Goal: Information Seeking & Learning: Learn about a topic

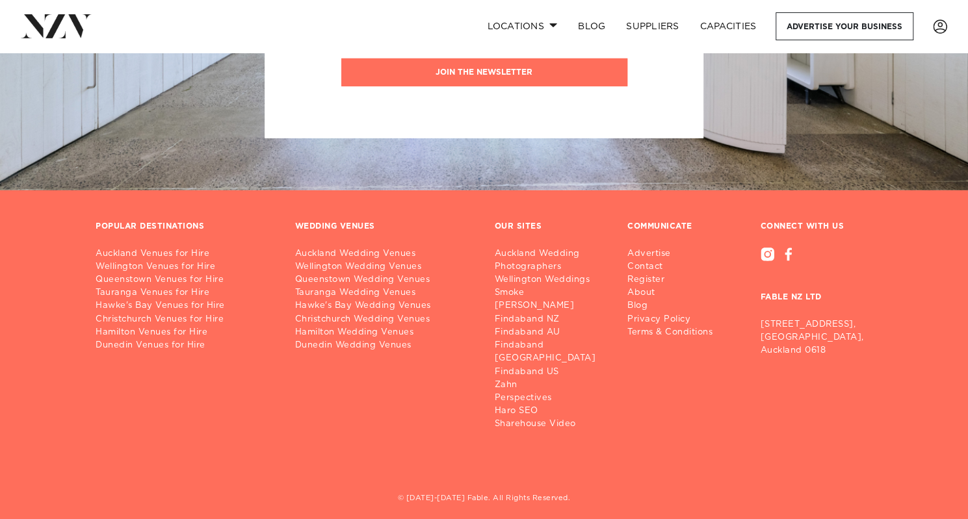
scroll to position [2411, 0]
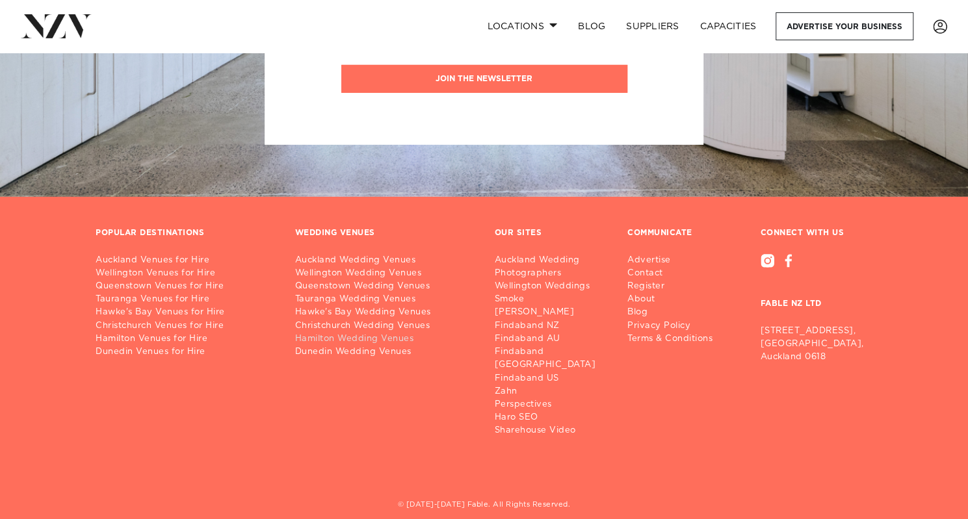
click at [354, 339] on link "Hamilton Wedding Venues" at bounding box center [384, 339] width 179 height 13
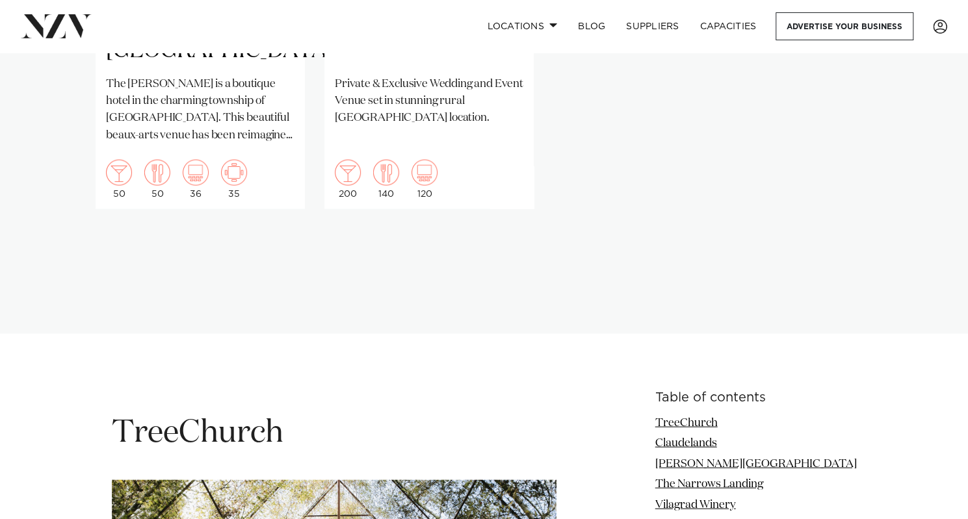
scroll to position [1706, 0]
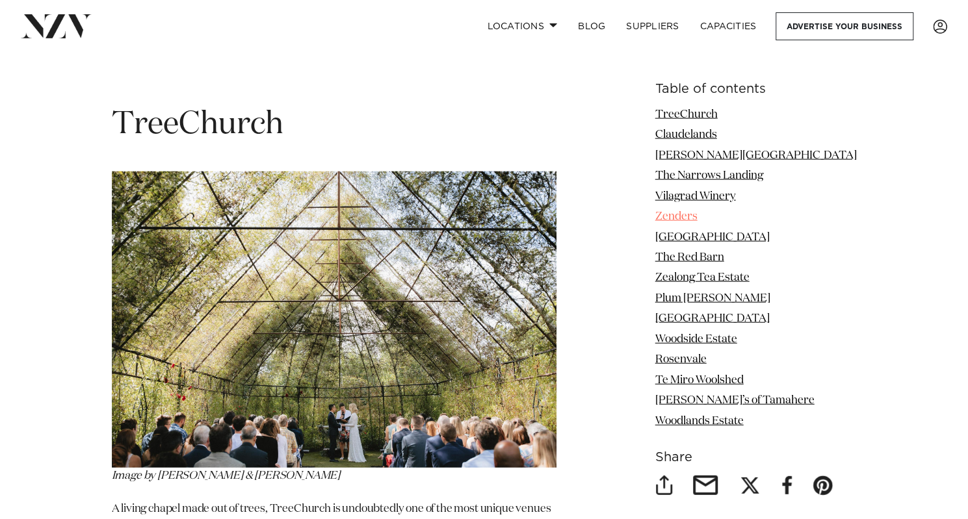
click at [697, 211] on link "Zenders" at bounding box center [676, 216] width 42 height 11
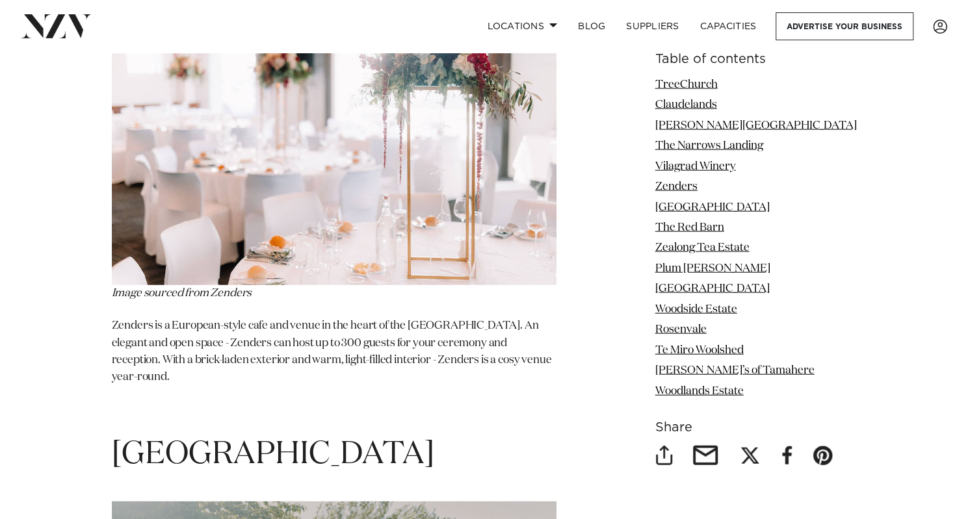
scroll to position [4597, 0]
